Goal: Complete application form

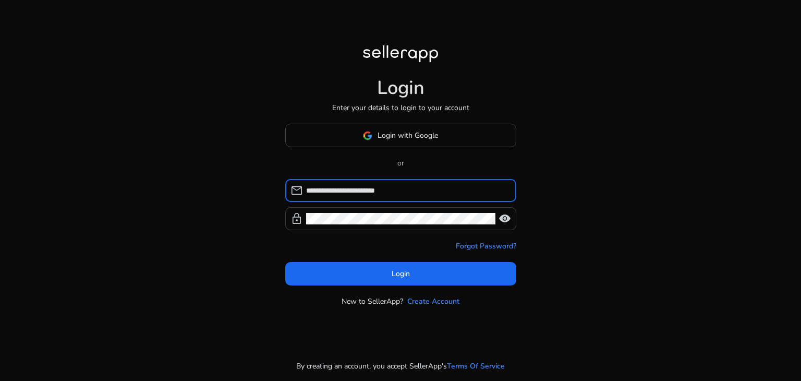
type input "**********"
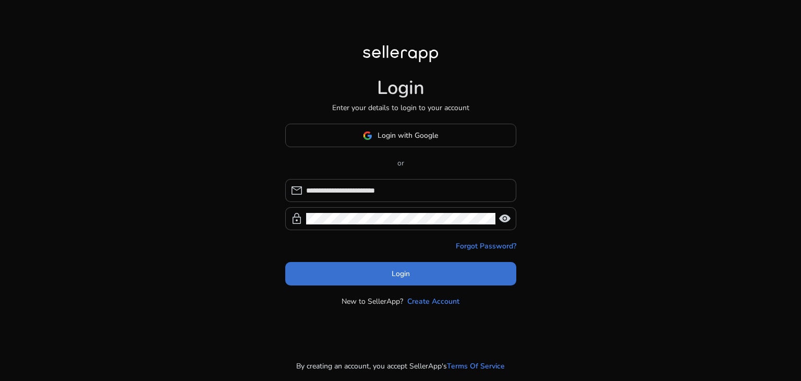
click at [379, 281] on span at bounding box center [400, 273] width 231 height 25
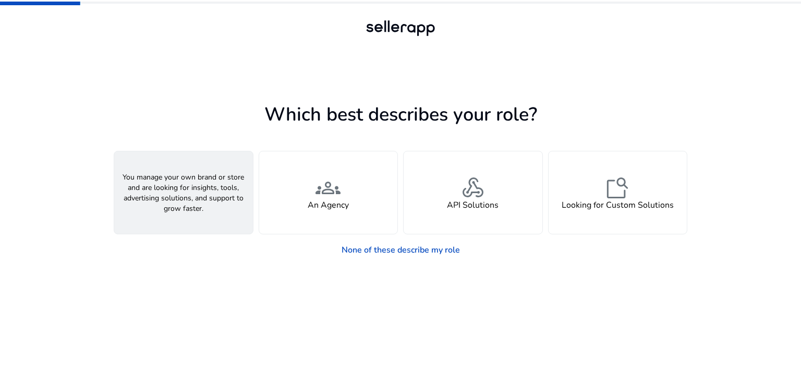
click at [217, 196] on div "person A Seller" at bounding box center [183, 192] width 139 height 82
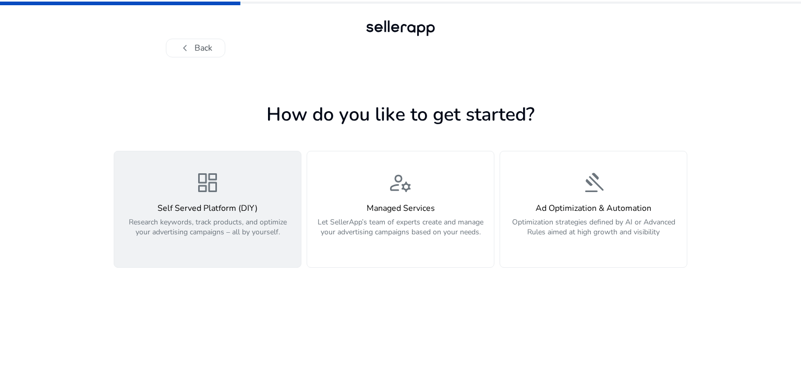
click at [242, 213] on h4 "Self Served Platform (DIY)" at bounding box center [207, 208] width 174 height 10
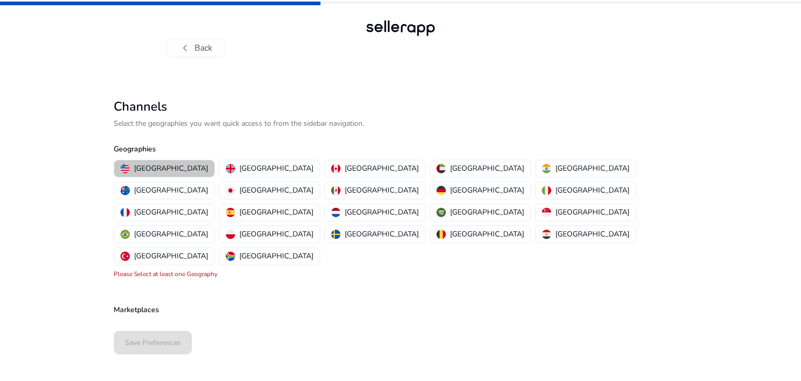
click at [167, 174] on p "[GEOGRAPHIC_DATA]" at bounding box center [171, 168] width 74 height 11
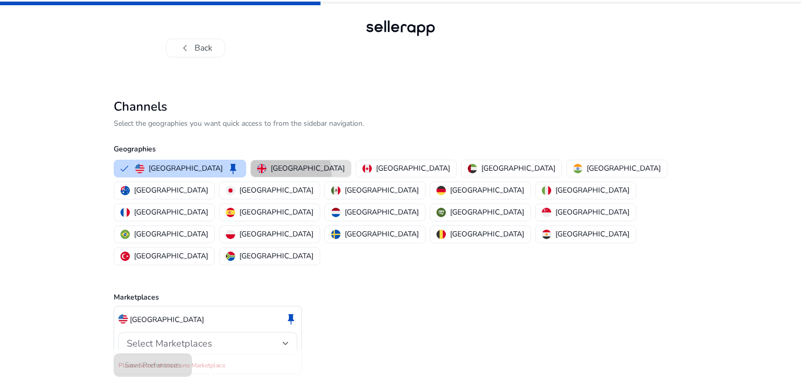
click at [271, 173] on p "[GEOGRAPHIC_DATA]" at bounding box center [308, 168] width 74 height 11
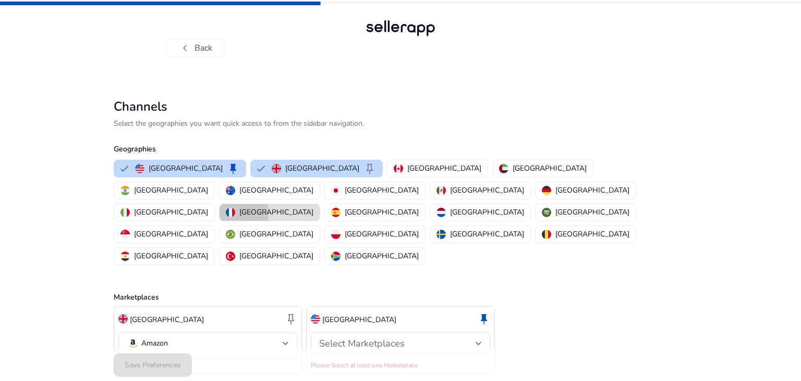
click at [235, 207] on img "button" at bounding box center [230, 211] width 9 height 9
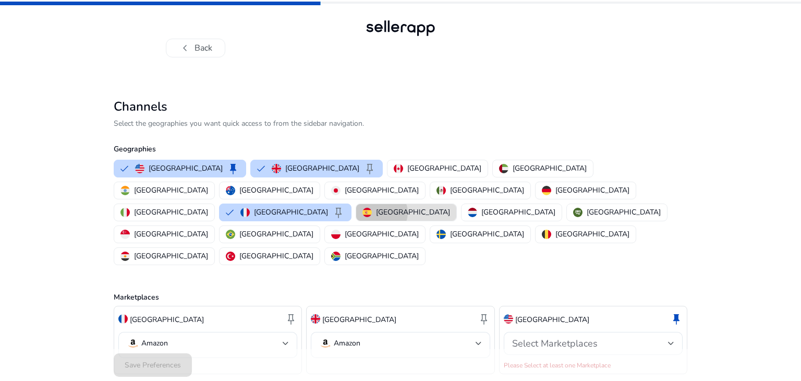
click at [383, 206] on p "[GEOGRAPHIC_DATA]" at bounding box center [413, 211] width 74 height 11
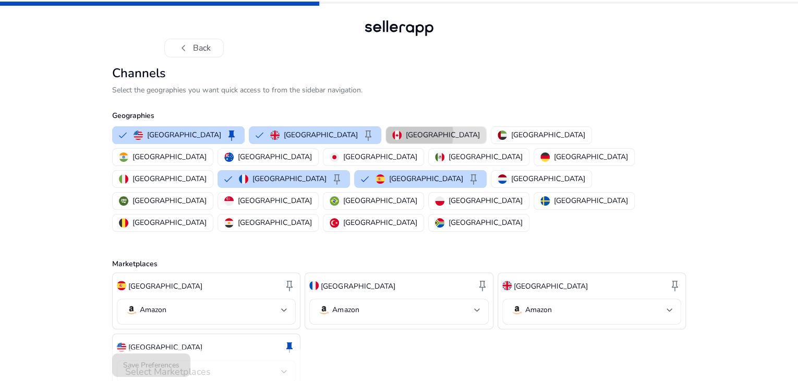
click at [406, 140] on p "[GEOGRAPHIC_DATA]" at bounding box center [443, 134] width 74 height 11
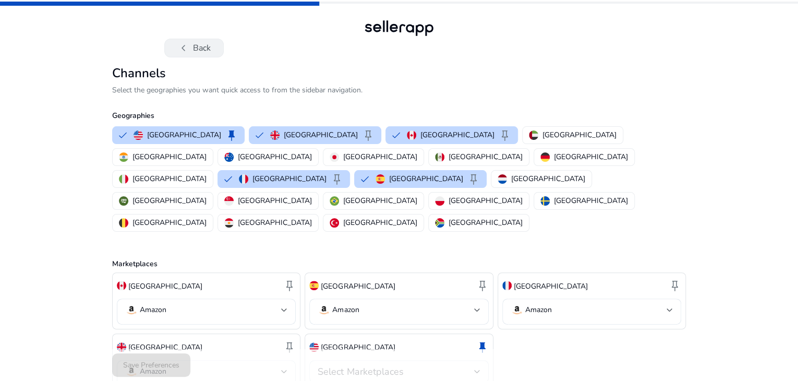
click at [212, 54] on button "chevron_left Back" at bounding box center [193, 48] width 59 height 19
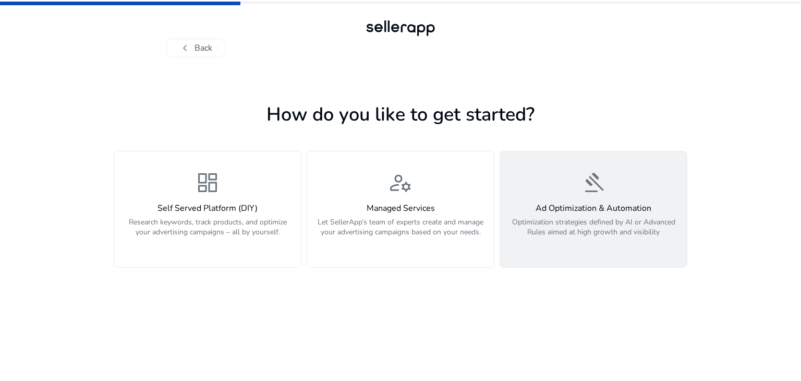
click at [600, 180] on span "gavel" at bounding box center [593, 182] width 25 height 25
